Goal: Information Seeking & Learning: Understand process/instructions

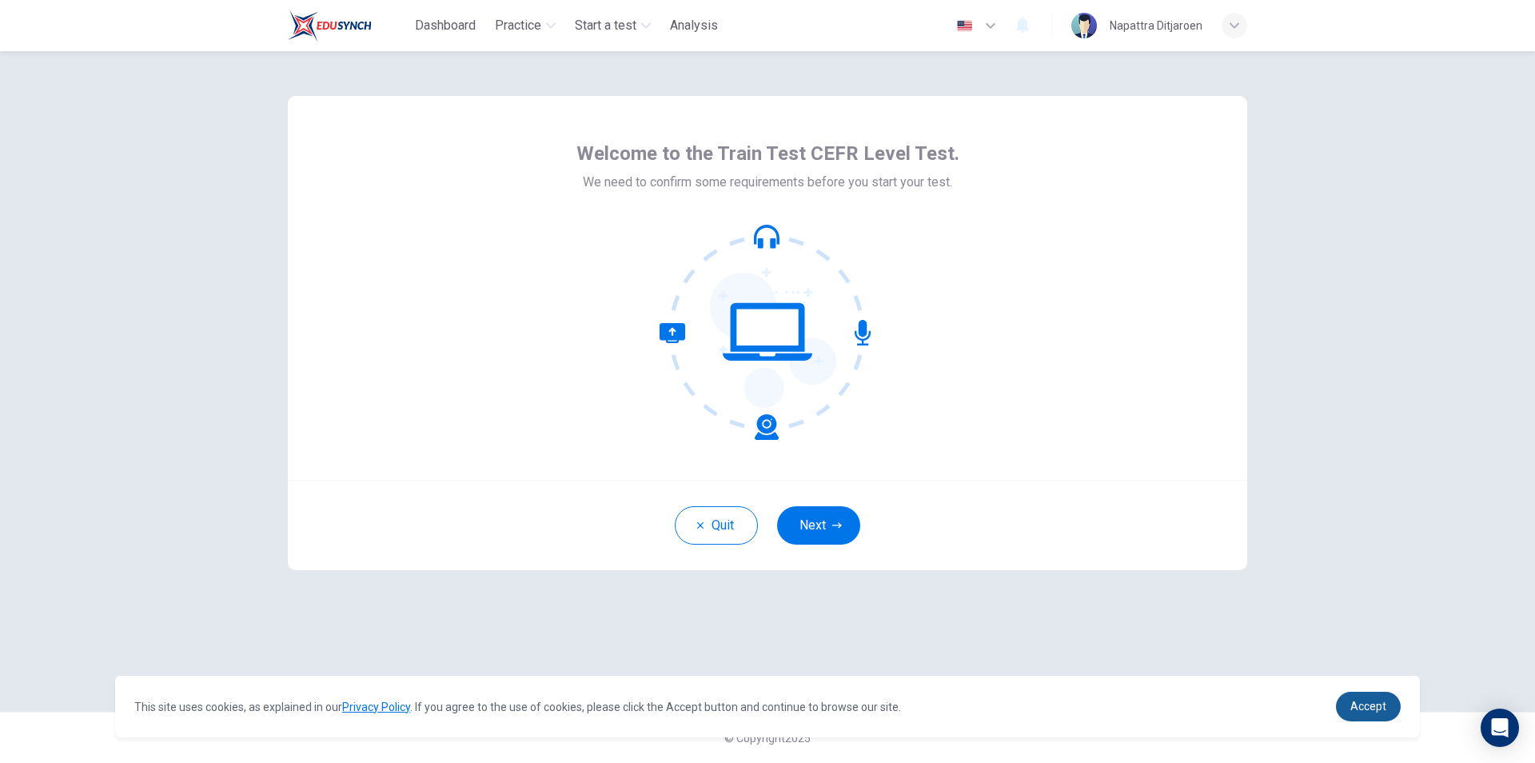
click at [1352, 717] on link "Accept" at bounding box center [1368, 707] width 65 height 30
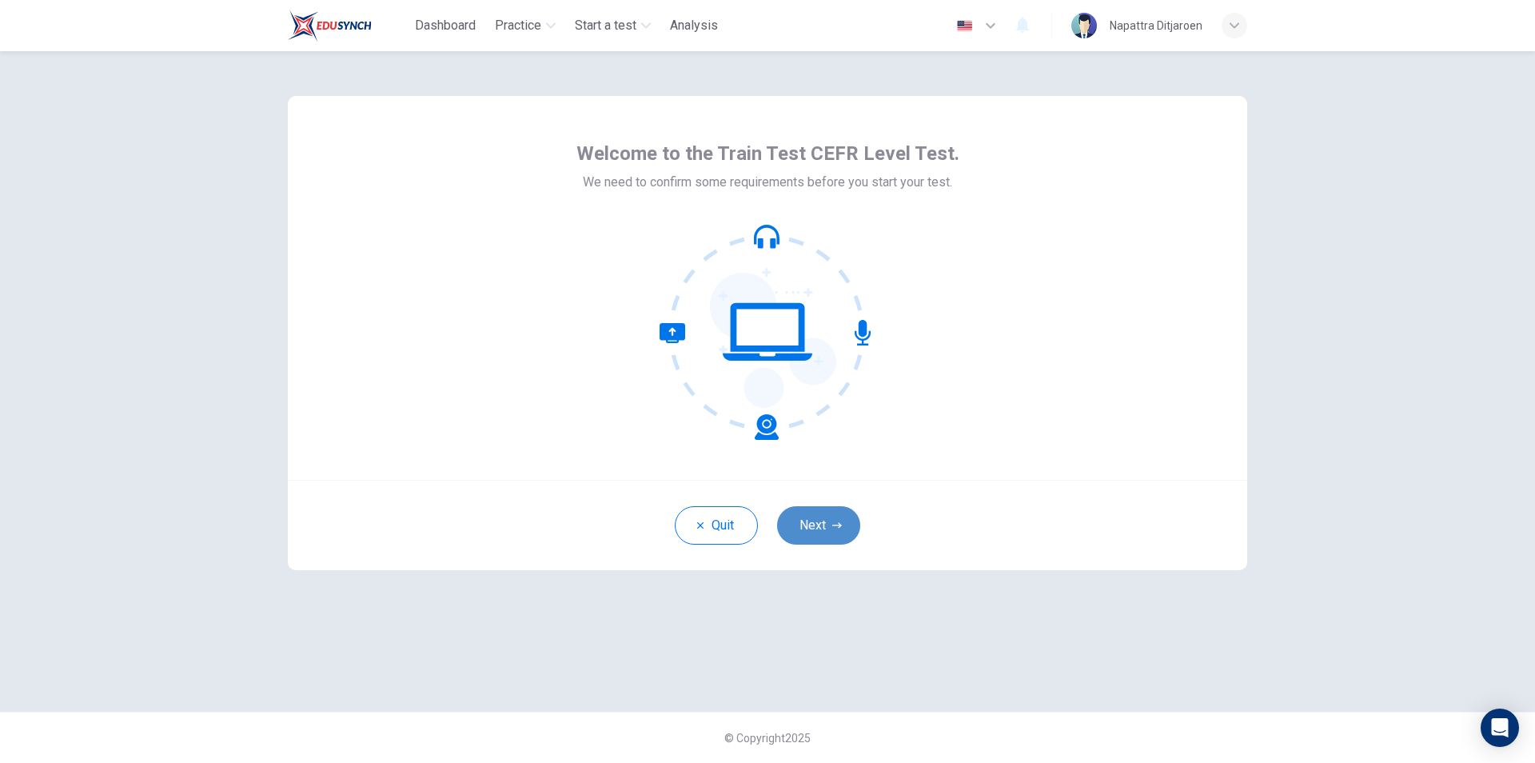
click at [849, 537] on button "Next" at bounding box center [818, 525] width 83 height 38
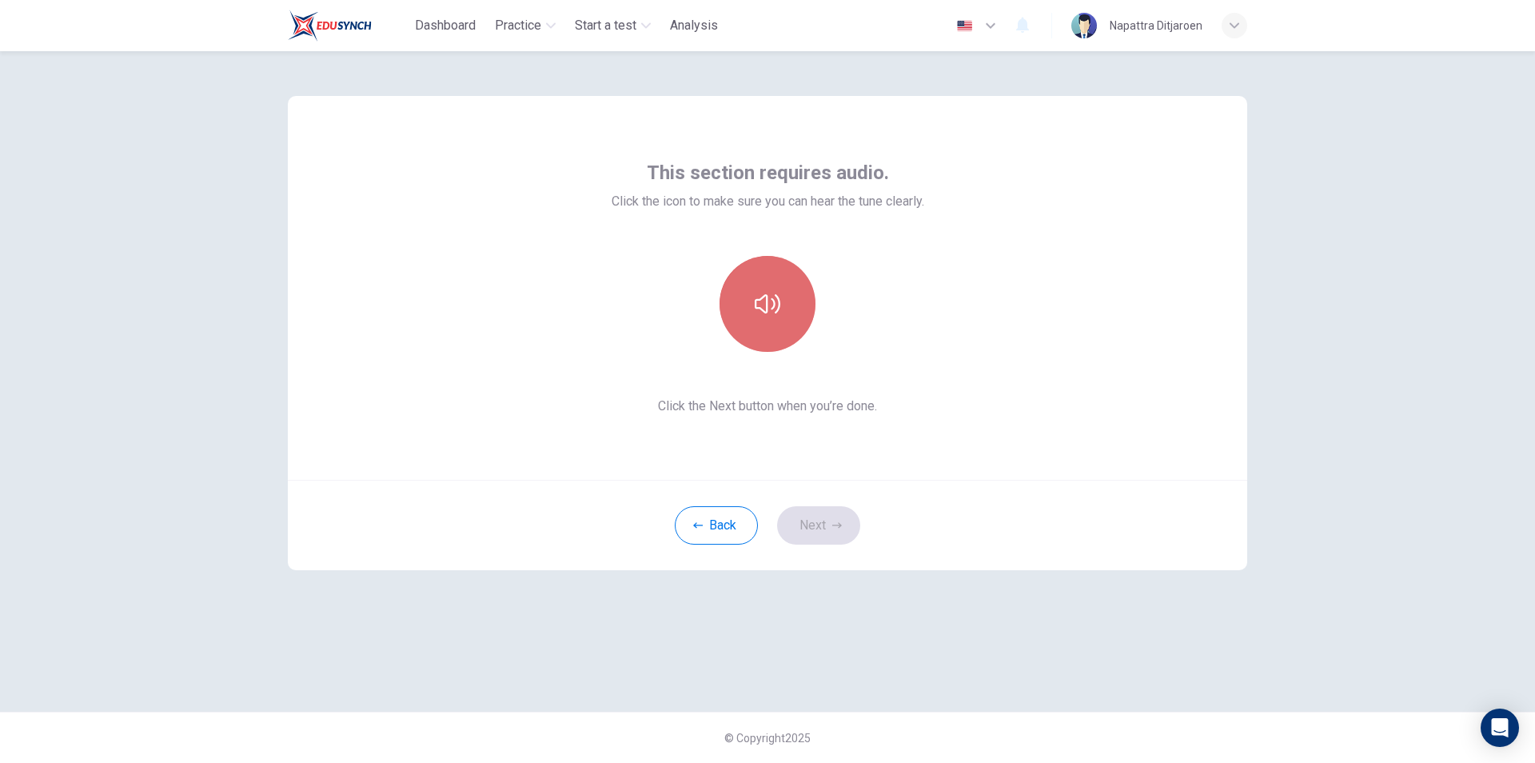
click at [774, 314] on icon "button" at bounding box center [768, 304] width 26 height 26
click at [768, 339] on button "button" at bounding box center [768, 304] width 96 height 96
click at [745, 357] on div "This section requires audio. Click the icon to make sure you can hear the tune …" at bounding box center [768, 288] width 313 height 256
click at [758, 345] on button "button" at bounding box center [768, 304] width 96 height 96
click at [839, 525] on icon "button" at bounding box center [837, 525] width 10 height 6
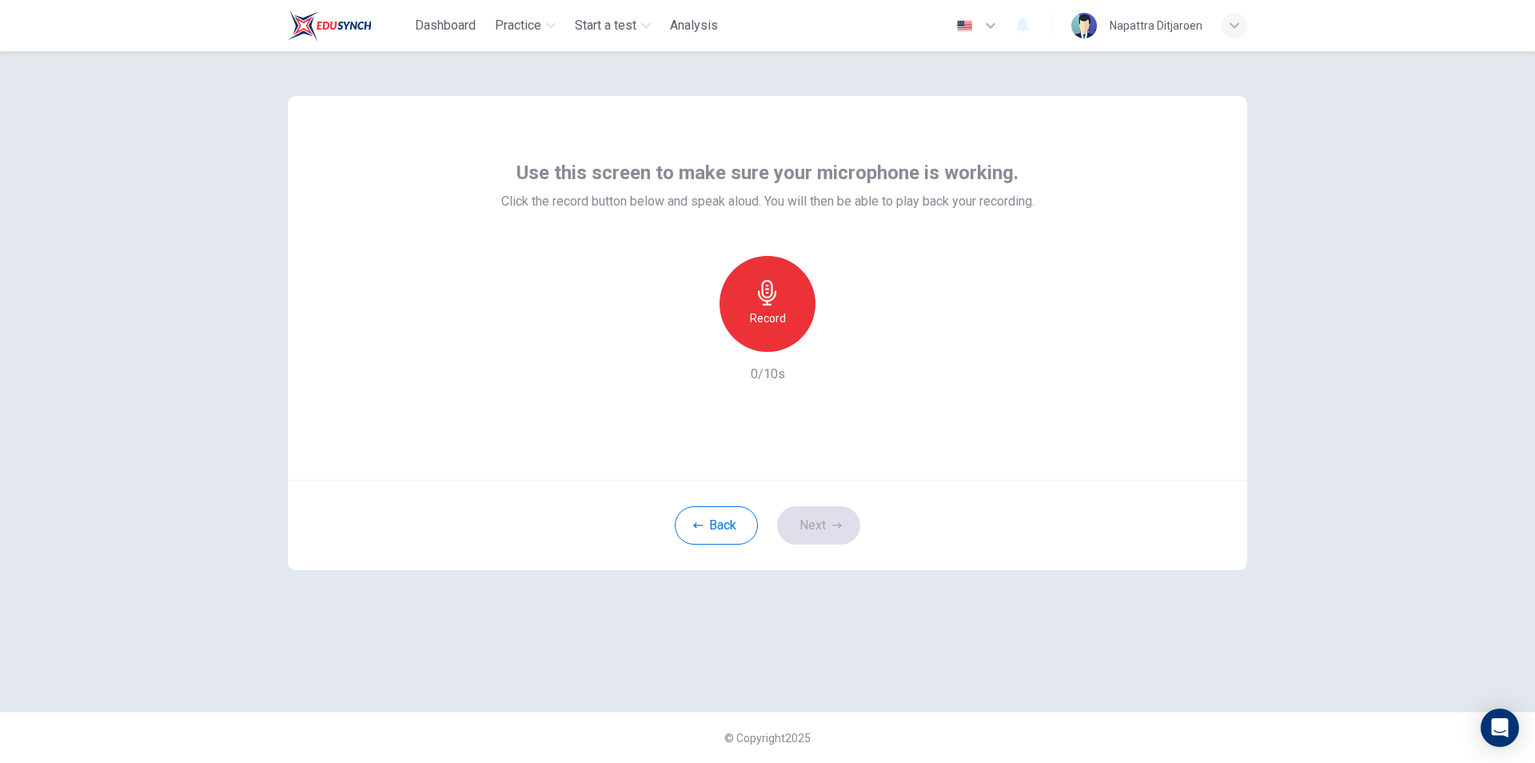
click at [760, 329] on div "Record" at bounding box center [768, 304] width 96 height 96
click at [785, 331] on div "Stop" at bounding box center [768, 304] width 96 height 96
click at [851, 522] on button "Next" at bounding box center [818, 525] width 83 height 38
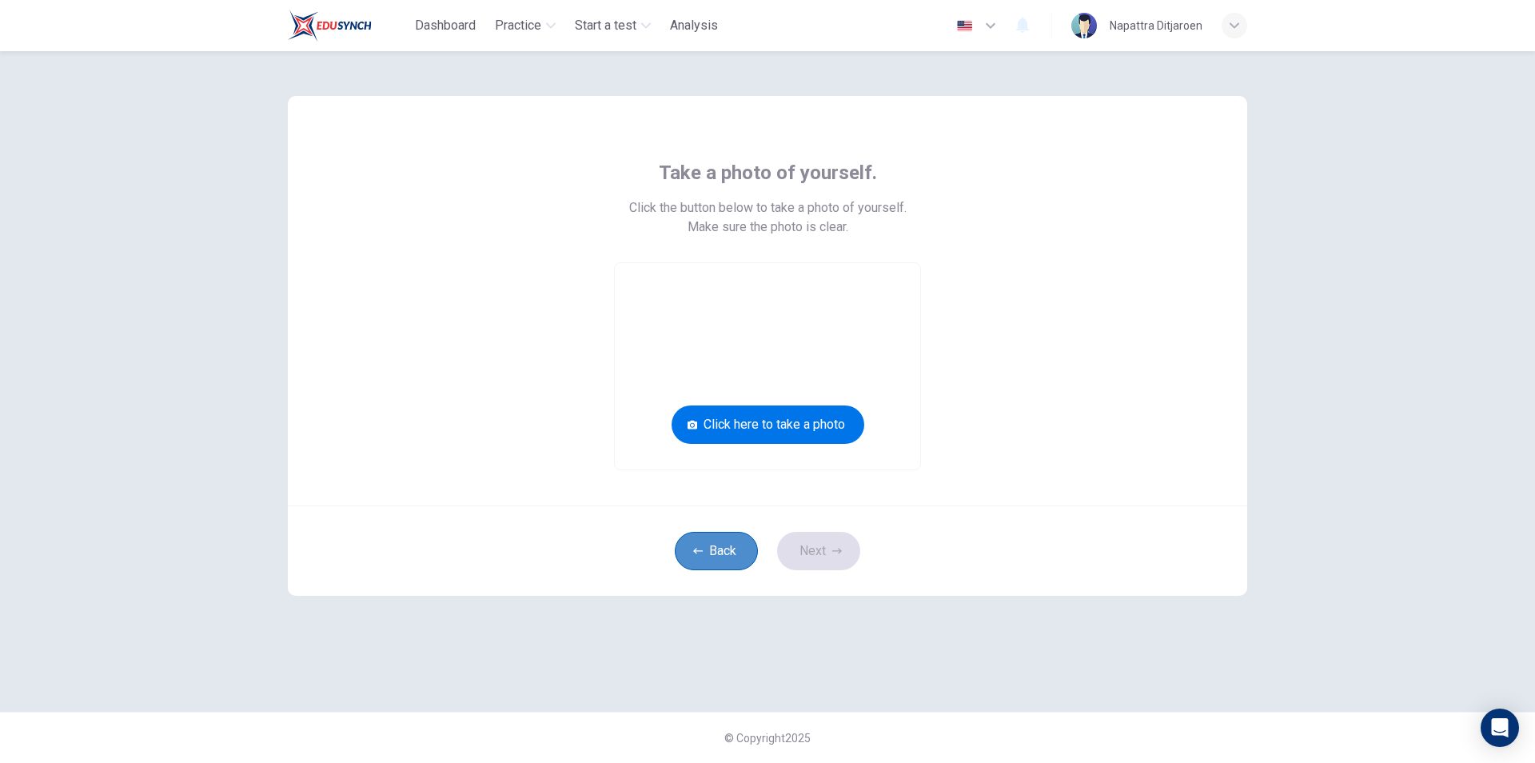
click at [708, 550] on button "Back" at bounding box center [716, 551] width 83 height 38
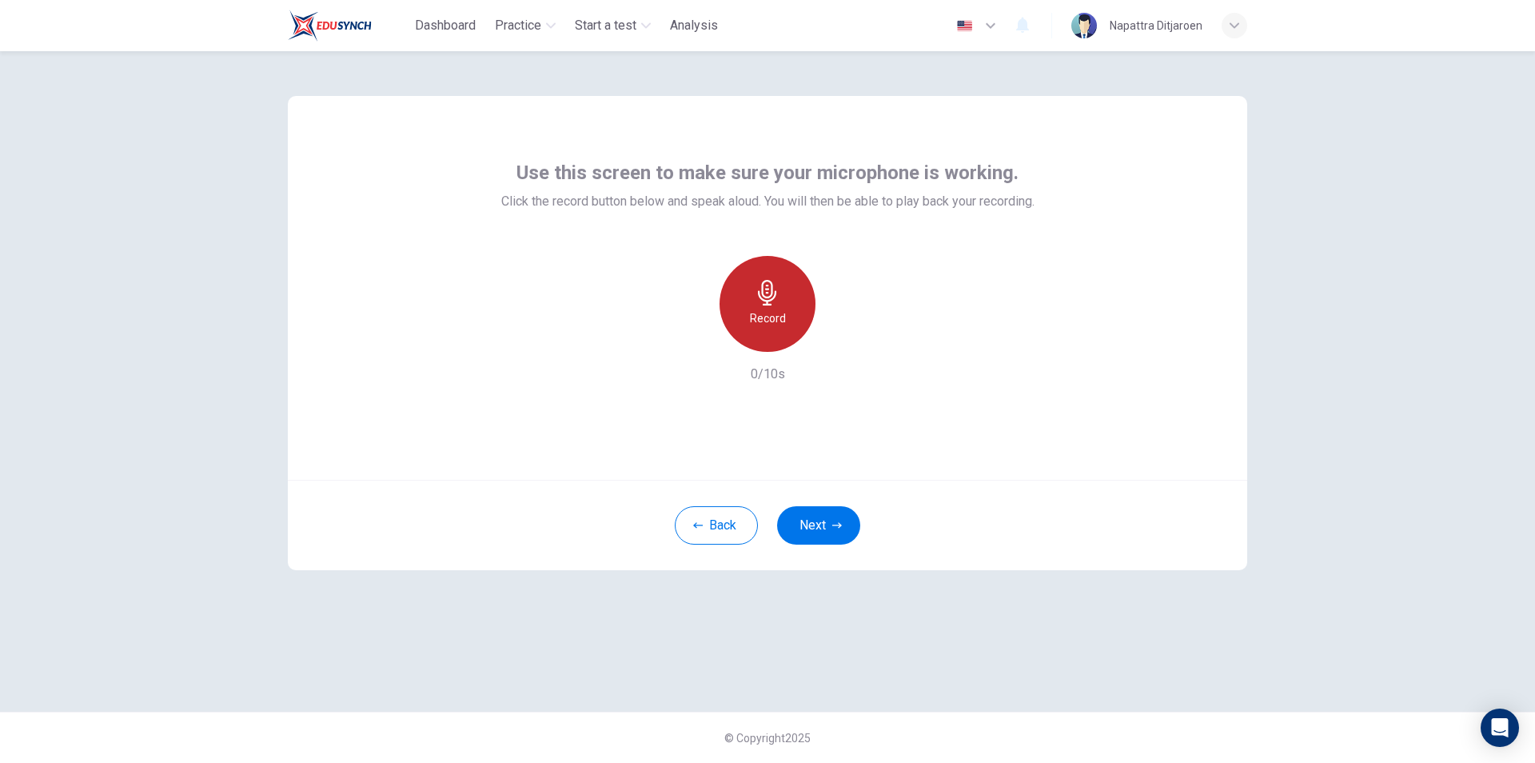
click at [760, 301] on icon "button" at bounding box center [768, 293] width 26 height 26
click at [838, 349] on div "button" at bounding box center [841, 339] width 26 height 26
click at [699, 337] on icon "button" at bounding box center [694, 339] width 14 height 14
click at [756, 308] on div "Record" at bounding box center [768, 304] width 96 height 96
click at [836, 348] on div "button" at bounding box center [841, 339] width 26 height 26
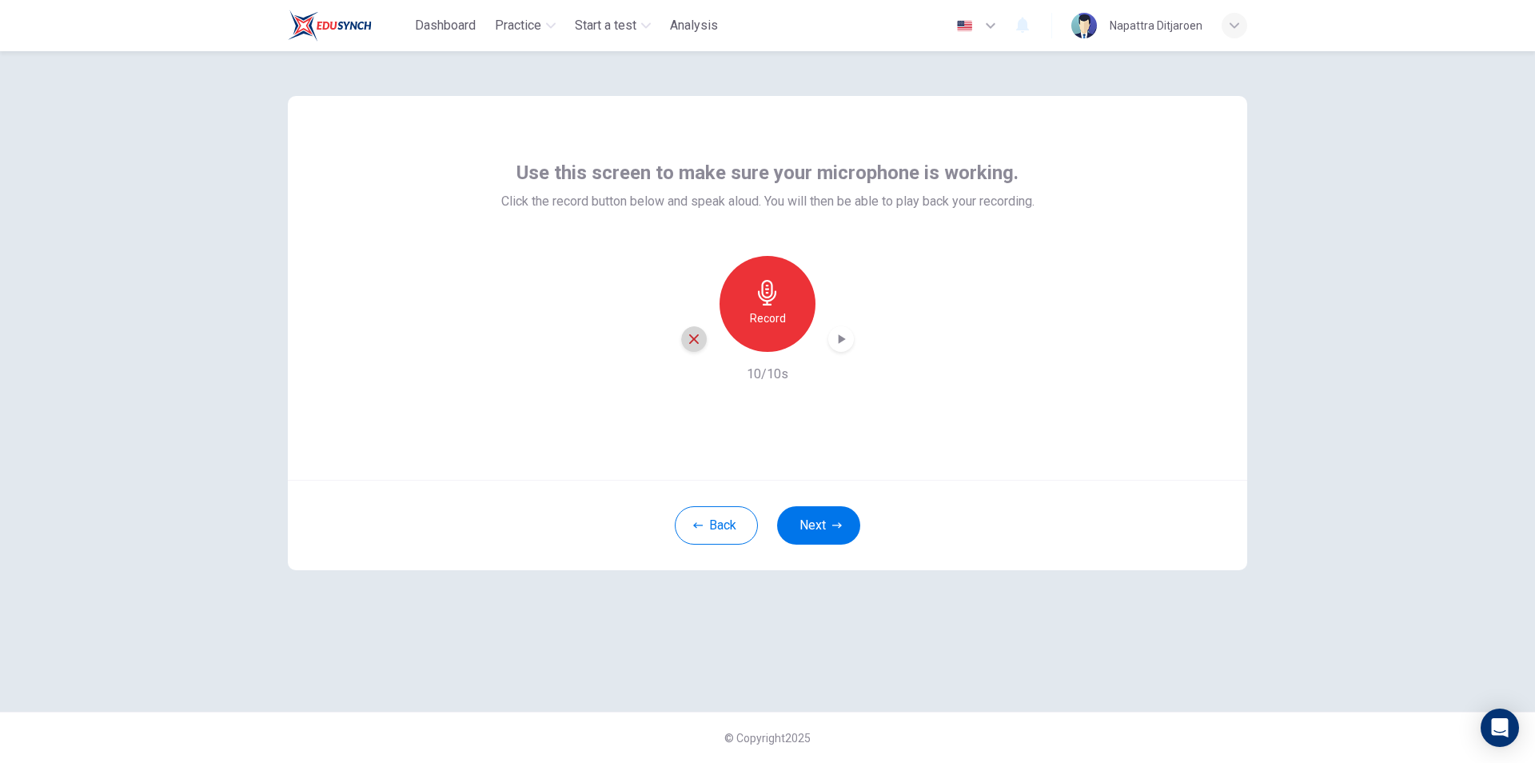
click at [688, 345] on icon "button" at bounding box center [694, 339] width 14 height 14
click at [769, 311] on h6 "Record" at bounding box center [768, 318] width 36 height 19
click at [846, 349] on div "button" at bounding box center [841, 339] width 26 height 26
click at [632, 349] on div "Record 10/10s" at bounding box center [767, 320] width 533 height 128
click at [699, 339] on icon "button" at bounding box center [694, 339] width 14 height 14
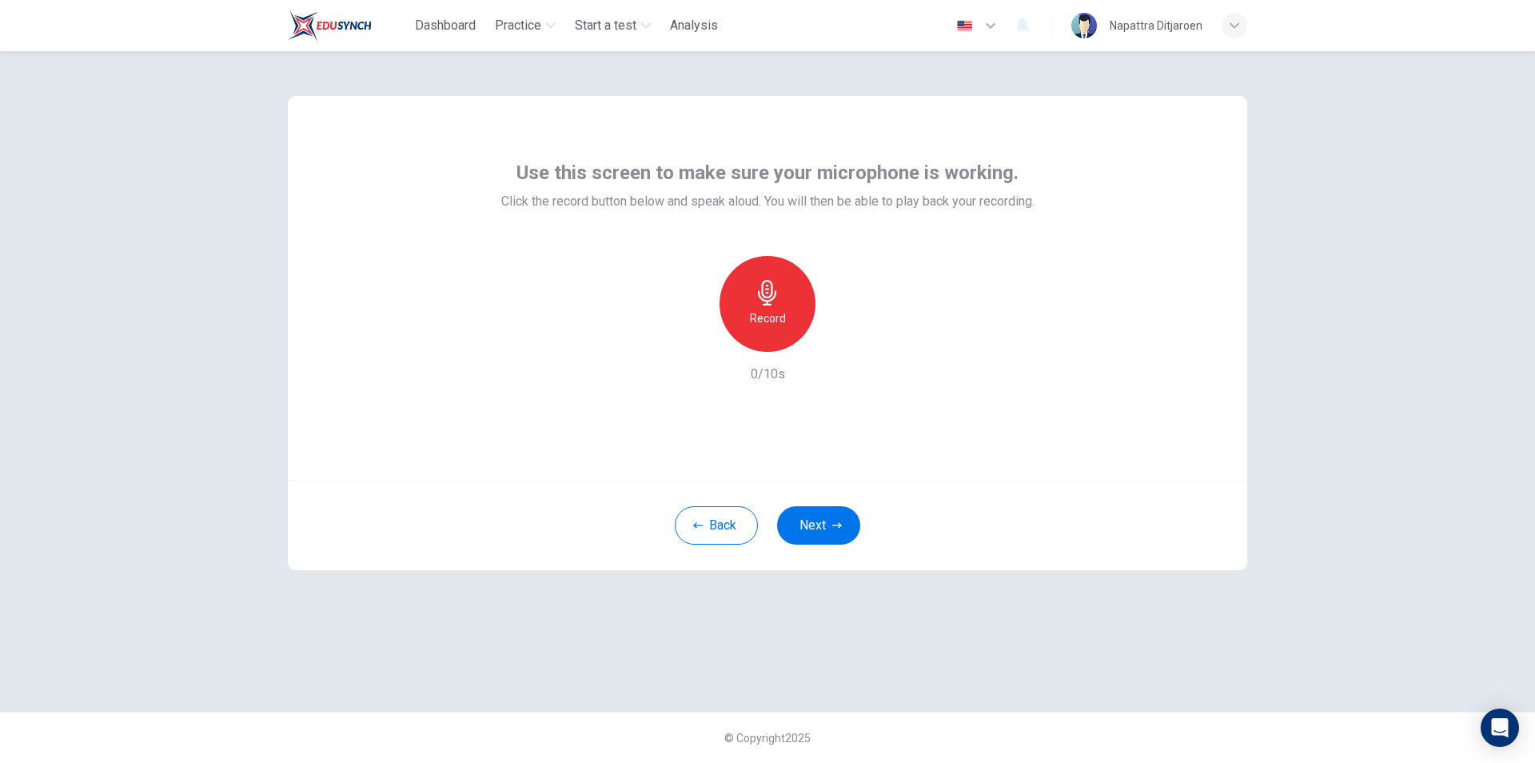
click at [959, 347] on div "Record 0/10s" at bounding box center [767, 320] width 533 height 128
click at [717, 529] on button "Back" at bounding box center [716, 525] width 83 height 38
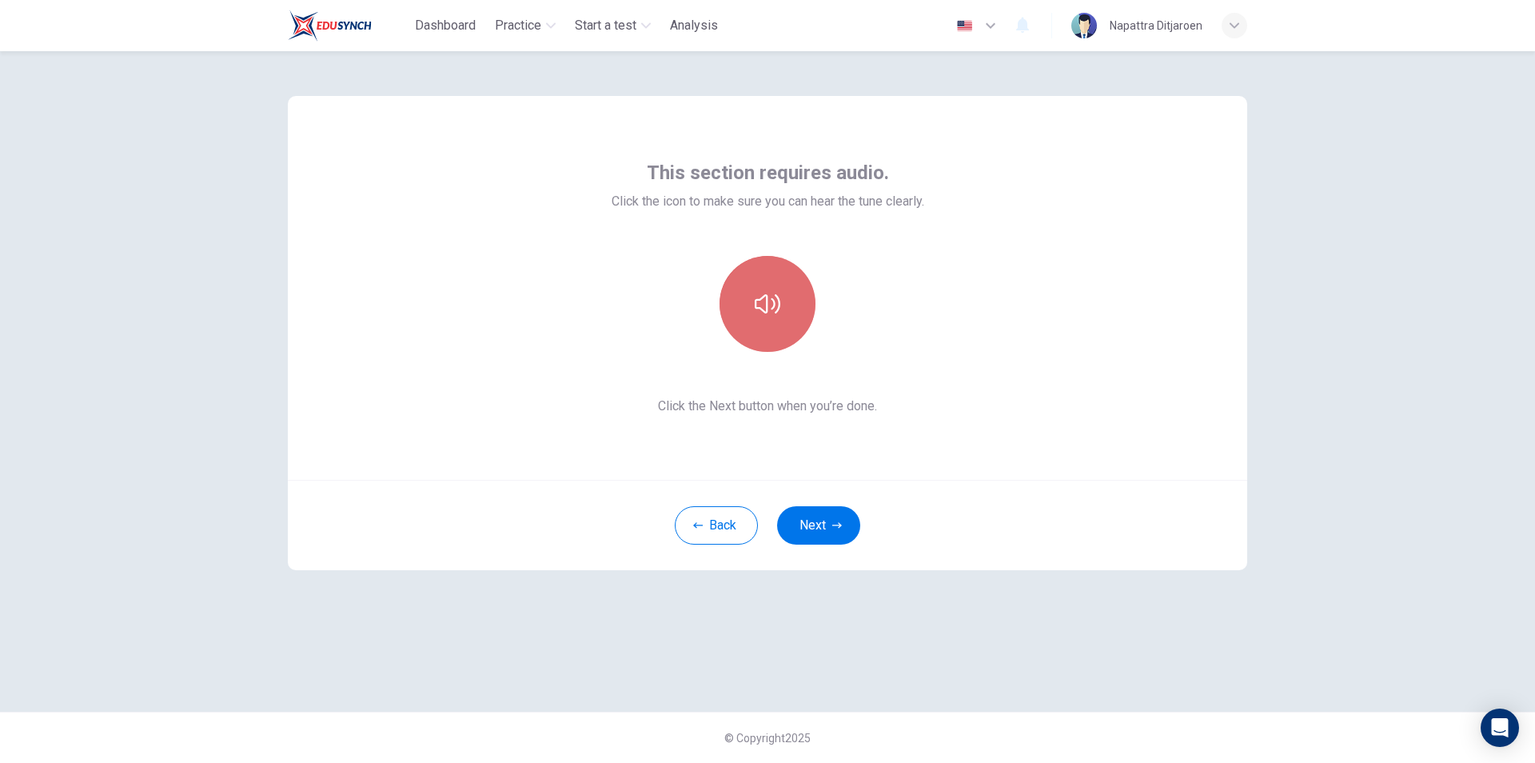
click at [748, 343] on button "button" at bounding box center [768, 304] width 96 height 96
click at [765, 329] on button "button" at bounding box center [768, 304] width 96 height 96
click at [828, 539] on button "Next" at bounding box center [818, 525] width 83 height 38
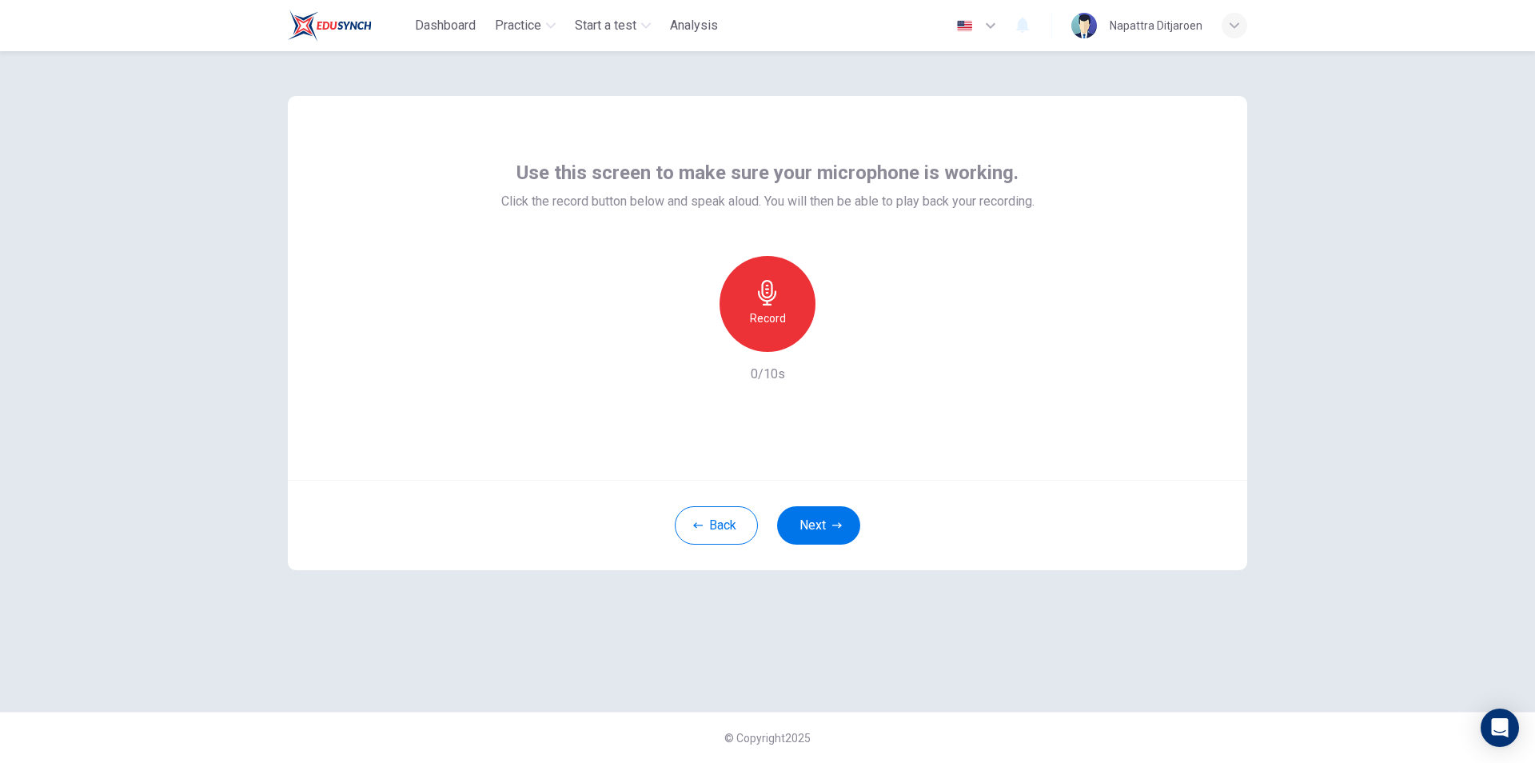
click at [768, 321] on h6 "Record" at bounding box center [768, 318] width 36 height 19
click at [756, 321] on h6 "Stop" at bounding box center [768, 318] width 24 height 19
click at [728, 529] on button "Back" at bounding box center [716, 525] width 83 height 38
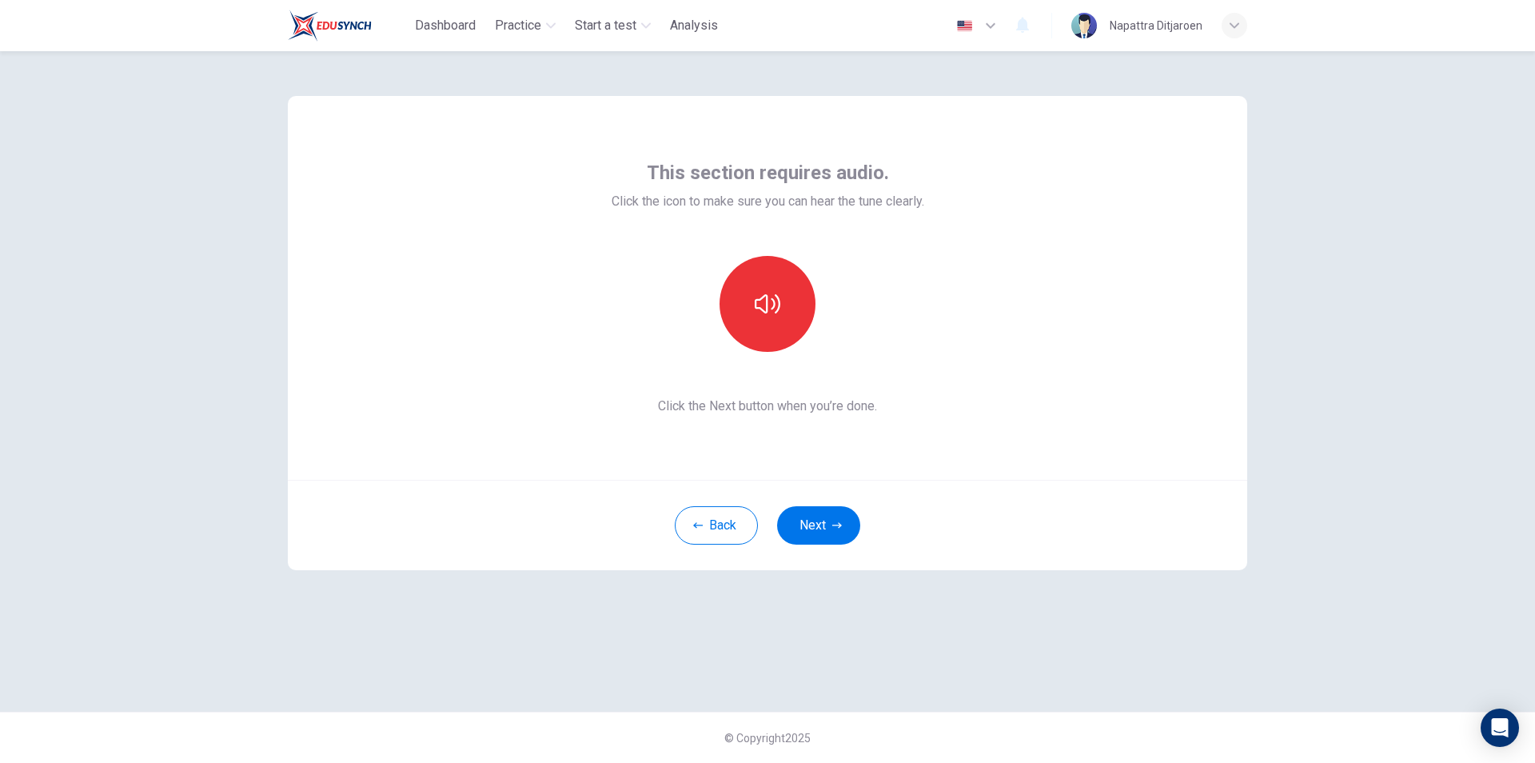
click at [1108, 608] on div "This section requires audio. Click the icon to make sure you can hear the tune …" at bounding box center [767, 381] width 1011 height 660
click at [767, 322] on button "button" at bounding box center [768, 304] width 96 height 96
click at [773, 314] on icon "button" at bounding box center [768, 304] width 26 height 26
click at [820, 535] on button "Next" at bounding box center [818, 525] width 83 height 38
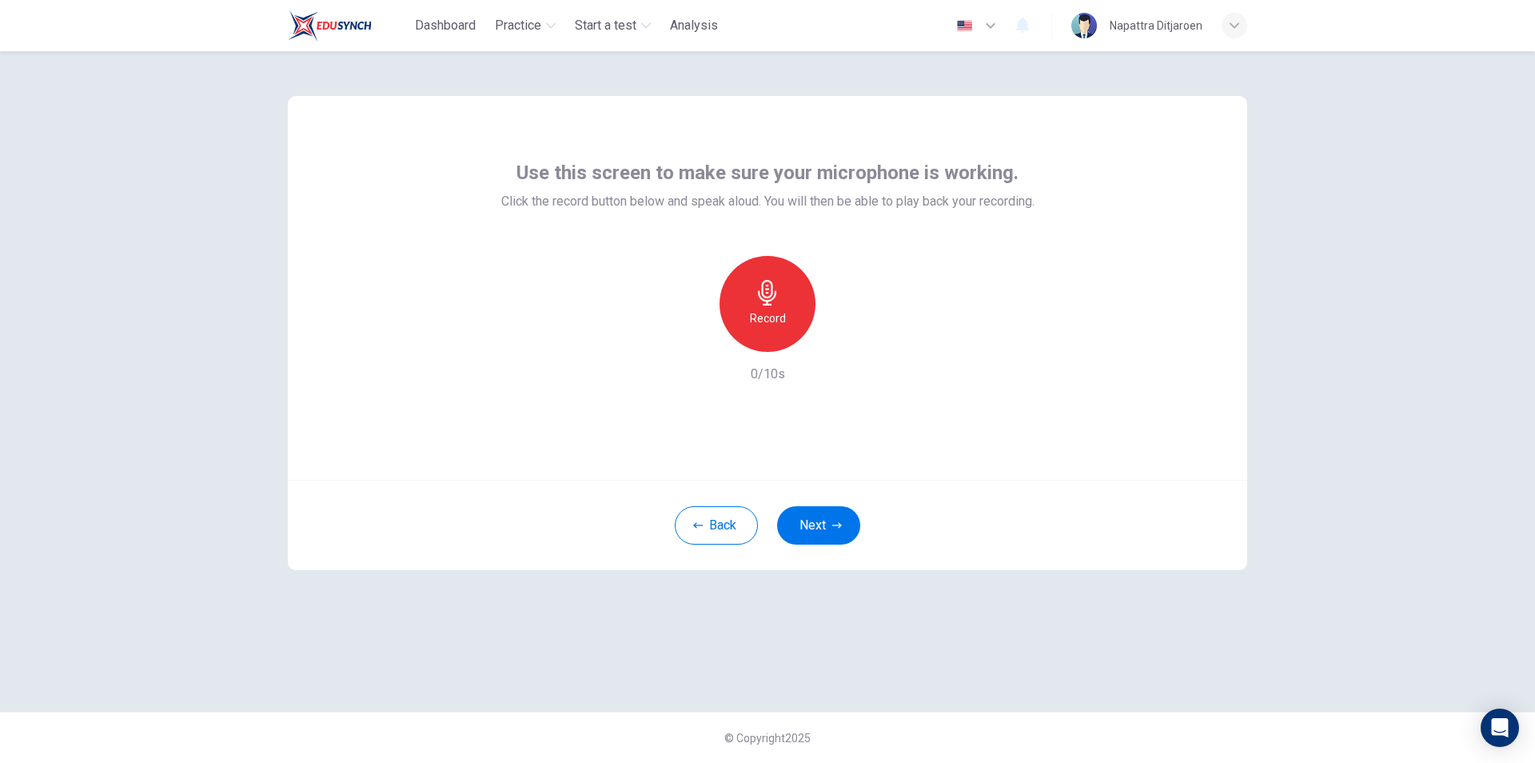
click at [776, 312] on h6 "Record" at bounding box center [768, 318] width 36 height 19
click at [780, 322] on div "Stop" at bounding box center [768, 304] width 96 height 96
click at [836, 337] on icon "button" at bounding box center [841, 339] width 16 height 16
click at [836, 337] on icon "button" at bounding box center [841, 339] width 11 height 12
click at [768, 309] on h6 "Record" at bounding box center [768, 318] width 36 height 19
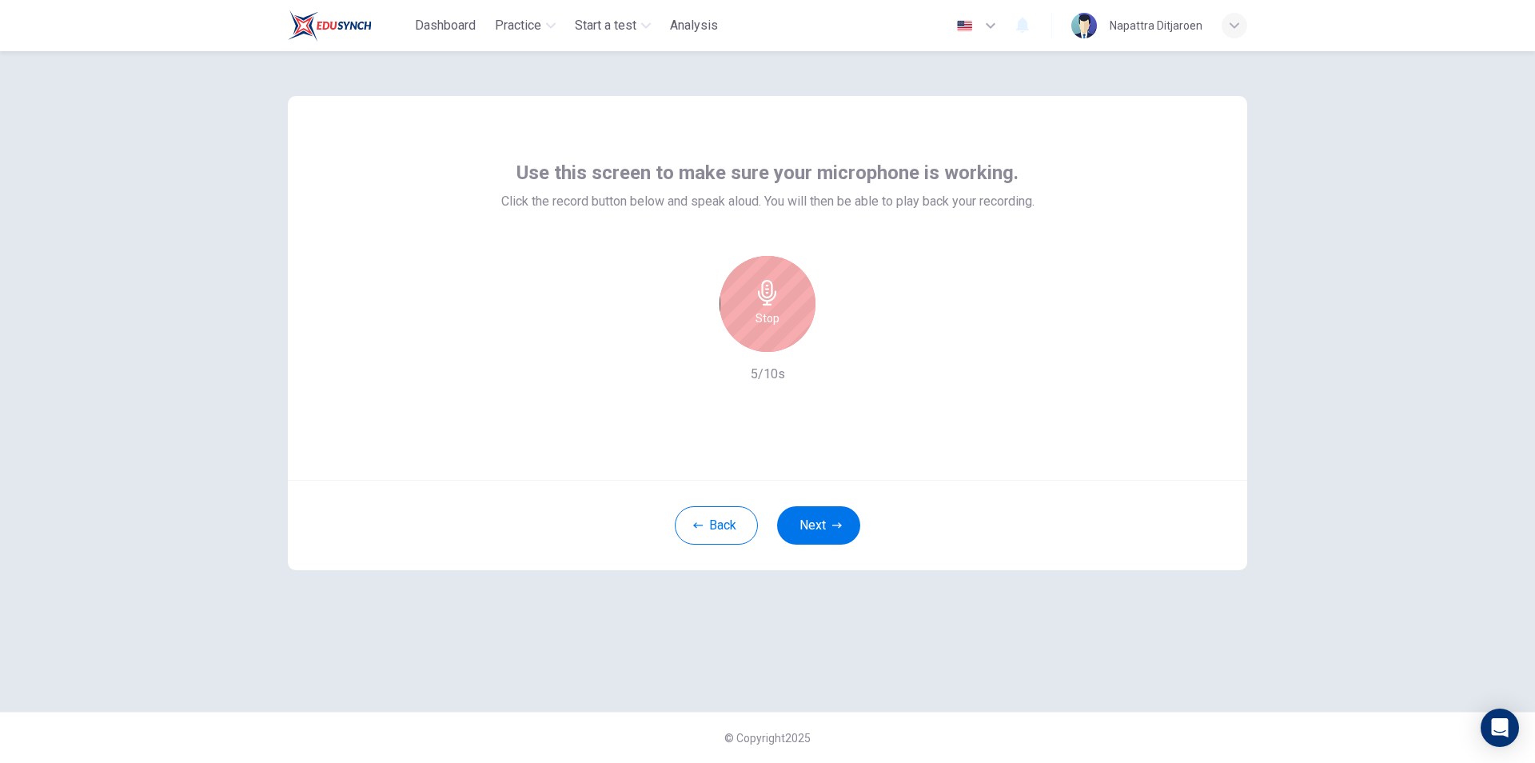
click at [776, 333] on div "Stop" at bounding box center [768, 304] width 96 height 96
click at [845, 337] on icon "button" at bounding box center [841, 339] width 16 height 16
click at [831, 345] on div "button" at bounding box center [841, 339] width 26 height 26
click at [836, 345] on icon "button" at bounding box center [841, 339] width 16 height 16
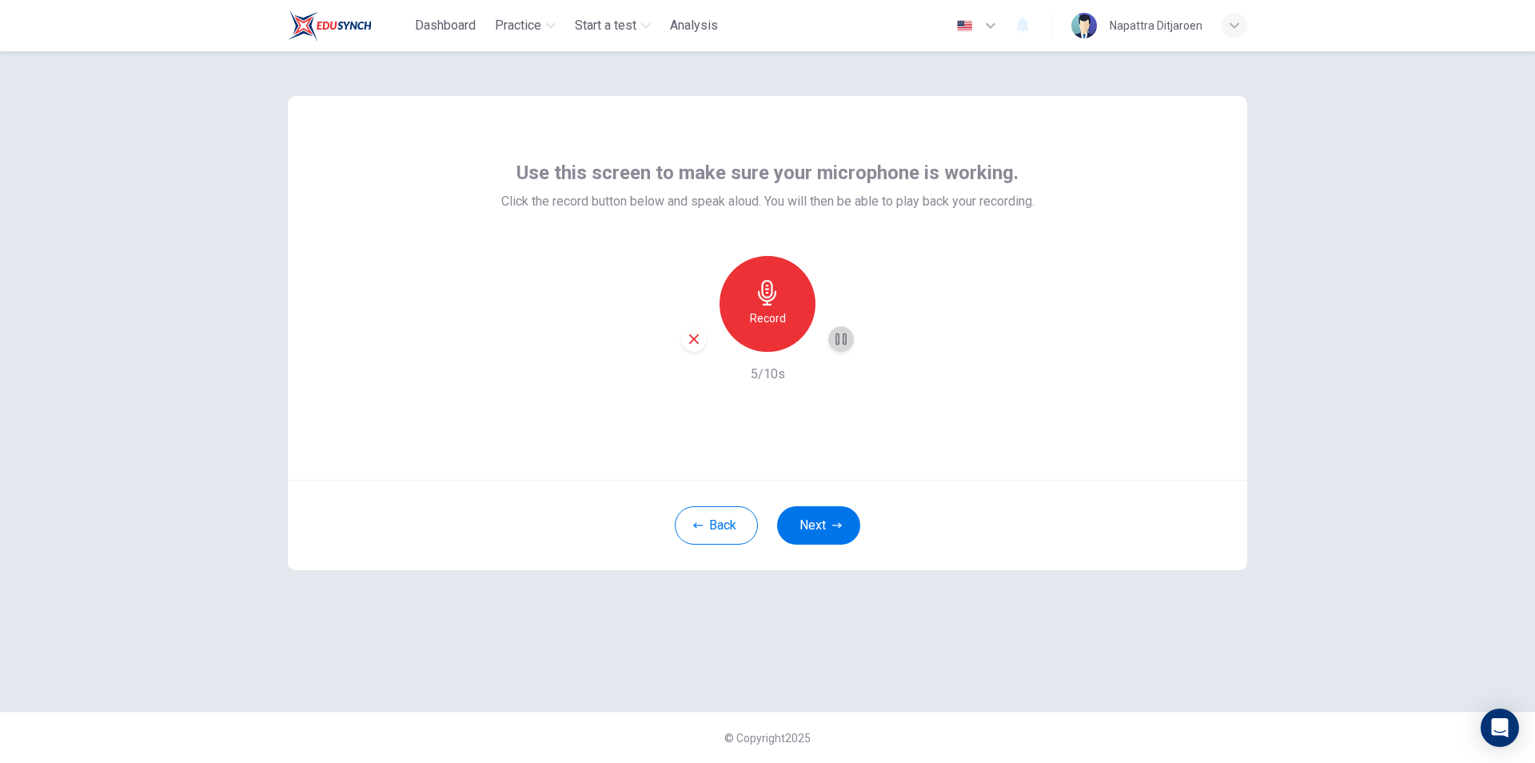
click at [836, 345] on icon "button" at bounding box center [841, 339] width 16 height 16
click at [767, 301] on icon "button" at bounding box center [767, 293] width 18 height 26
click at [775, 330] on div "Stop" at bounding box center [768, 304] width 96 height 96
click at [831, 339] on div "button" at bounding box center [841, 339] width 26 height 26
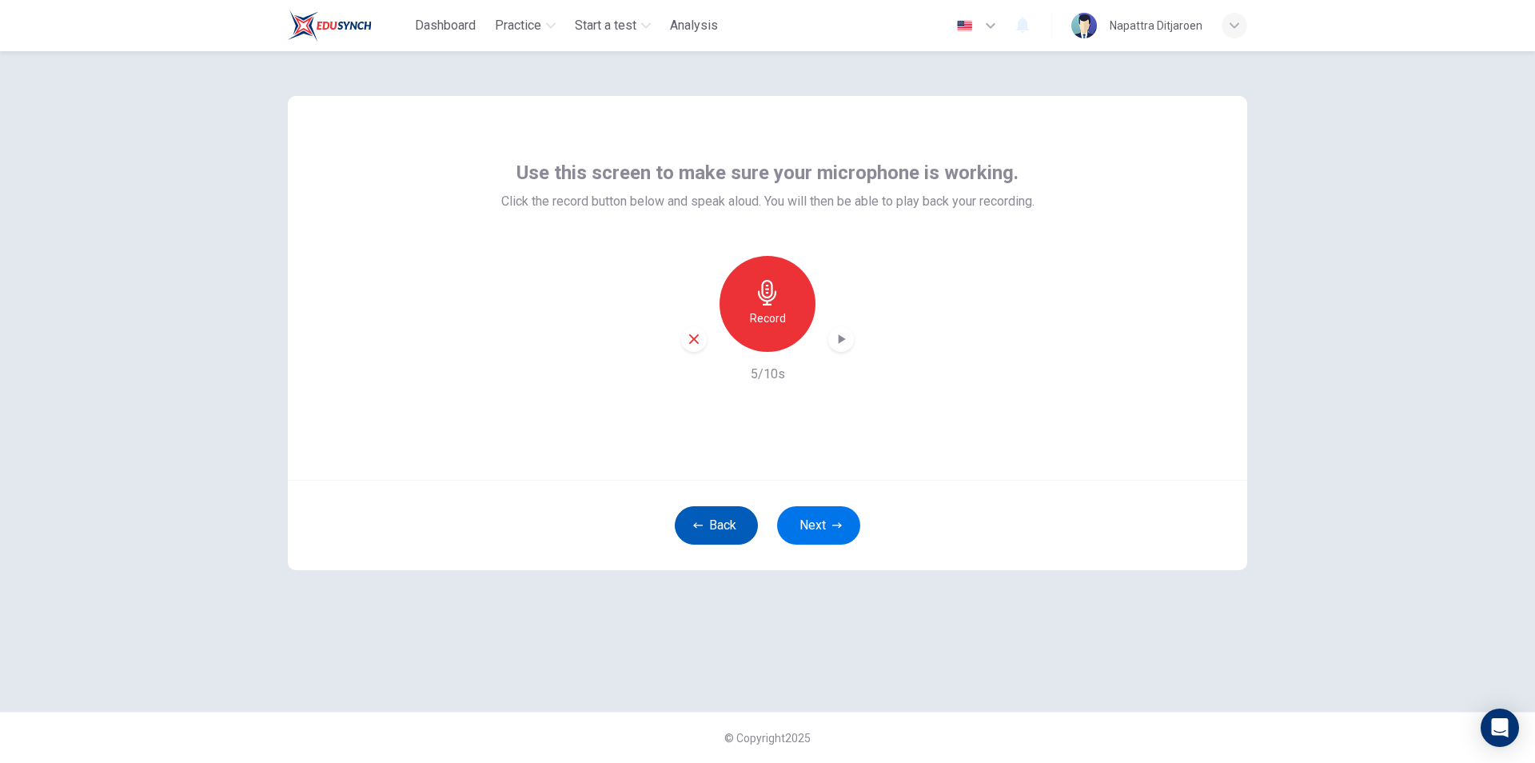
click at [709, 536] on button "Back" at bounding box center [716, 525] width 83 height 38
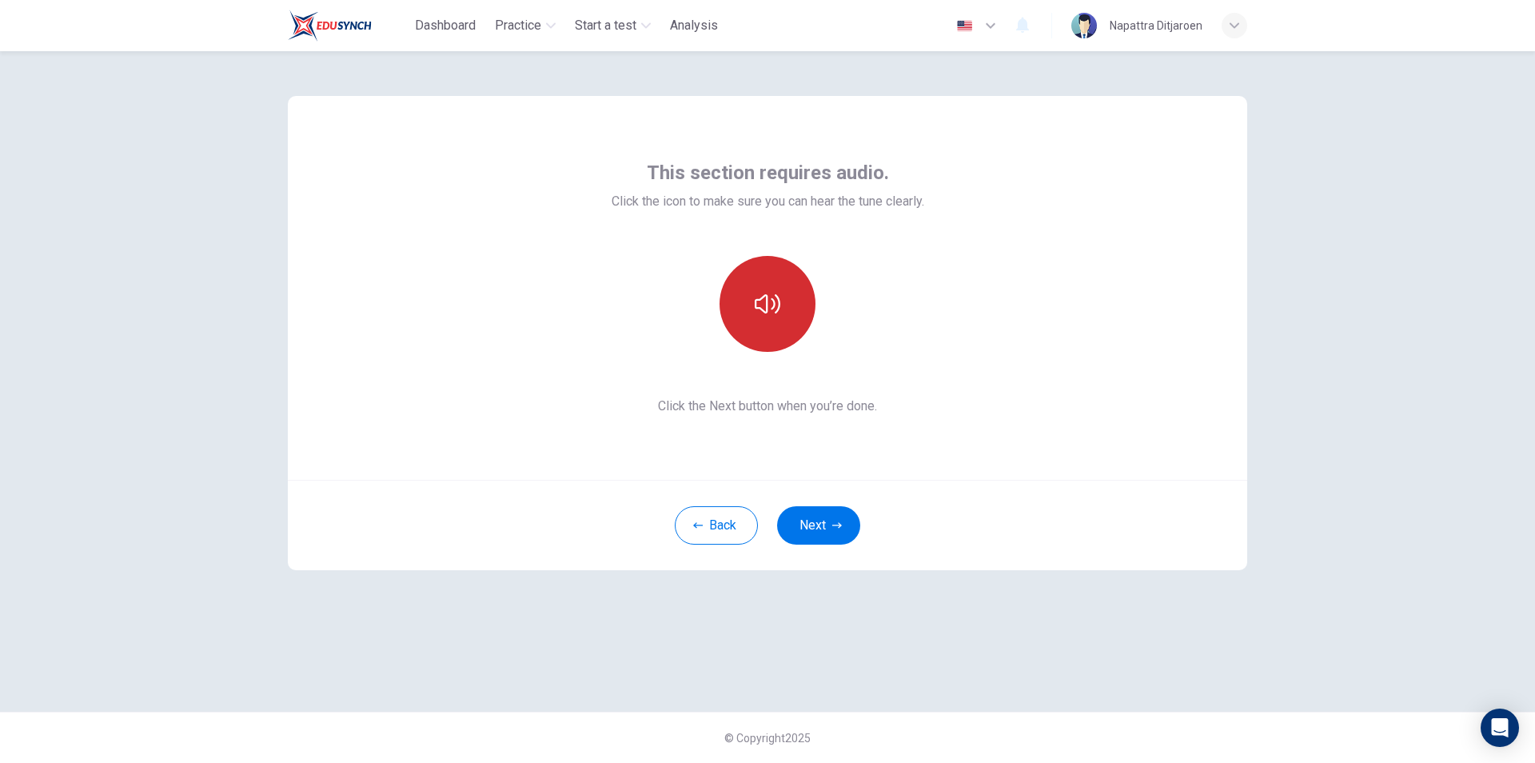
click at [744, 316] on button "button" at bounding box center [768, 304] width 96 height 96
click at [753, 326] on button "button" at bounding box center [768, 304] width 96 height 96
click at [826, 540] on button "Next" at bounding box center [818, 525] width 83 height 38
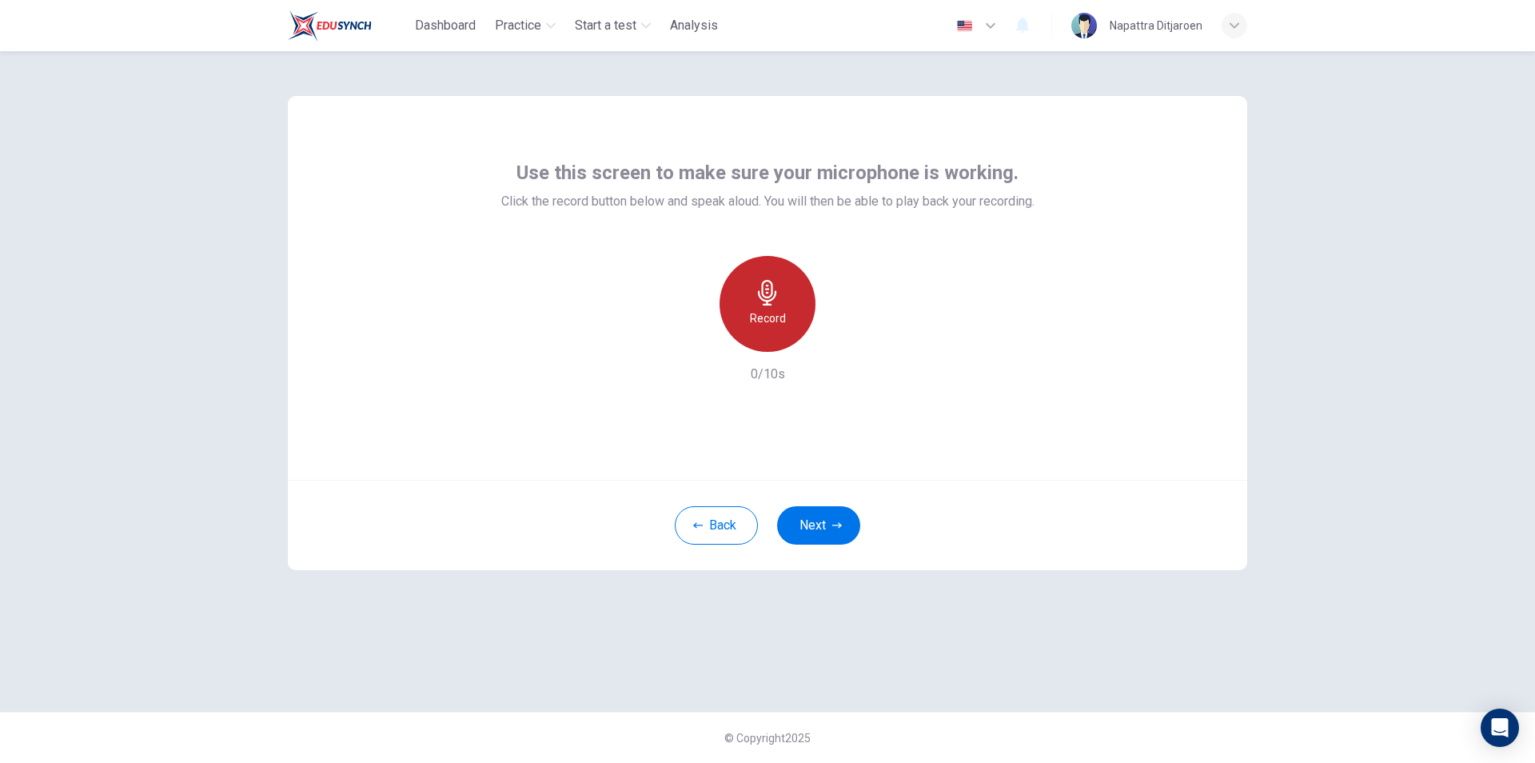
click at [732, 306] on div "Record" at bounding box center [768, 304] width 96 height 96
click at [764, 319] on h6 "Stop" at bounding box center [768, 318] width 24 height 19
click at [848, 349] on div "button" at bounding box center [841, 339] width 26 height 26
click at [1199, 580] on div "Use this screen to make sure your microphone is working. Click the record butto…" at bounding box center [767, 381] width 1011 height 660
